Goal: Find specific page/section: Find specific page/section

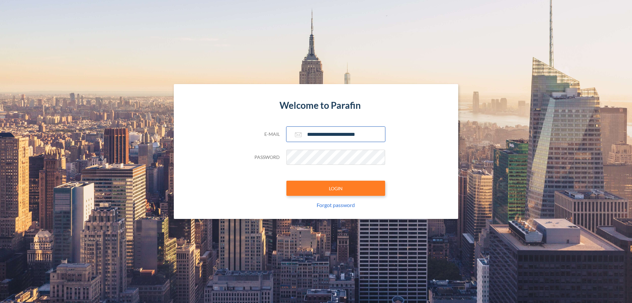
type input "**********"
click at [336, 188] on button "LOGIN" at bounding box center [336, 187] width 99 height 15
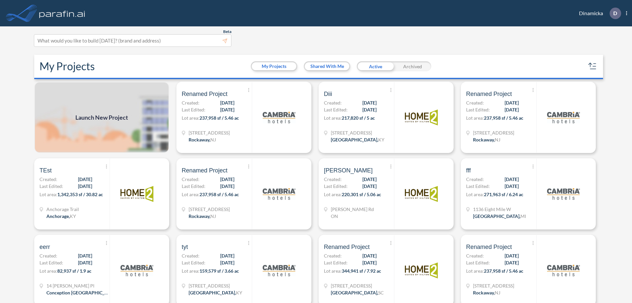
scroll to position [2, 0]
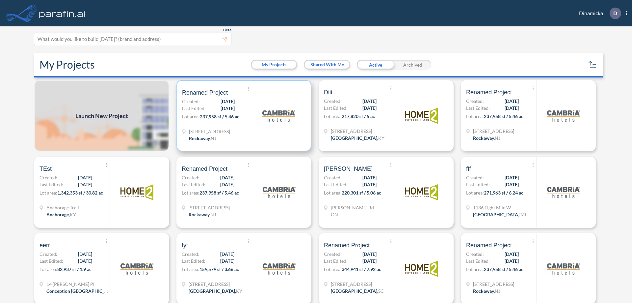
click at [243, 116] on p "Lot area: 237,958 sf / 5.46 ac" at bounding box center [217, 118] width 70 height 10
